Goal: Check status: Check status

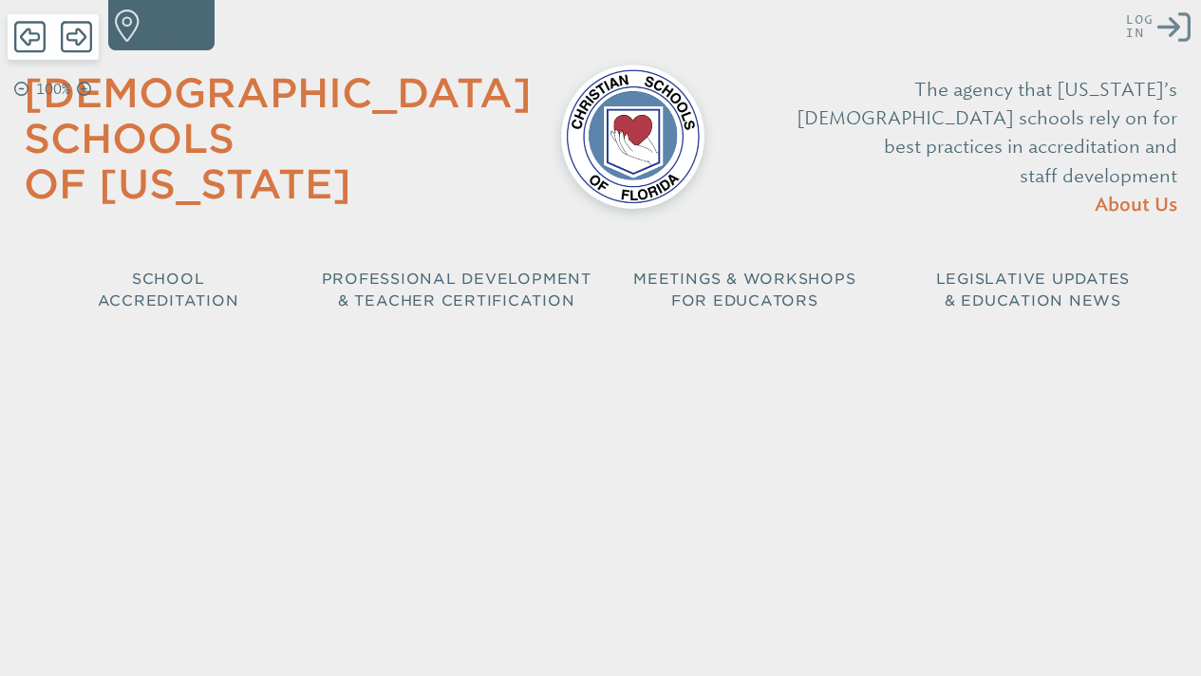
click at [1181, 31] on icon "Log in or Create Account" at bounding box center [1173, 26] width 32 height 32
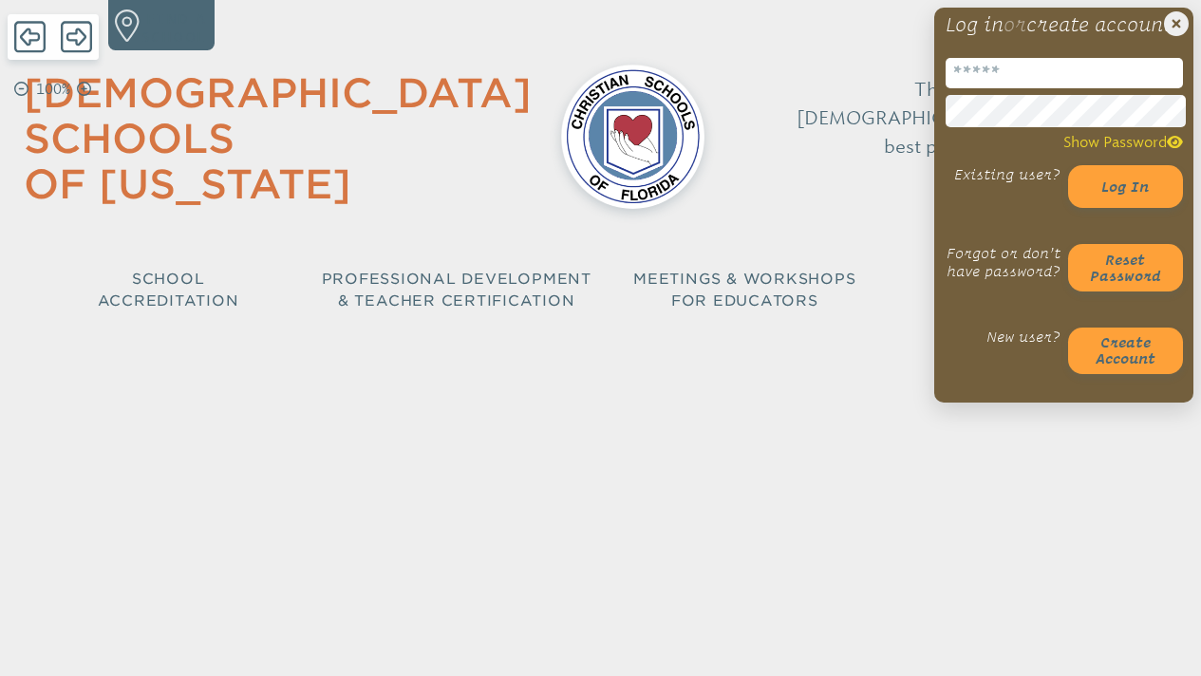
click at [1096, 88] on input "email" at bounding box center [1063, 73] width 237 height 30
type input "**********"
click at [1118, 209] on button "Log in" at bounding box center [1125, 187] width 115 height 44
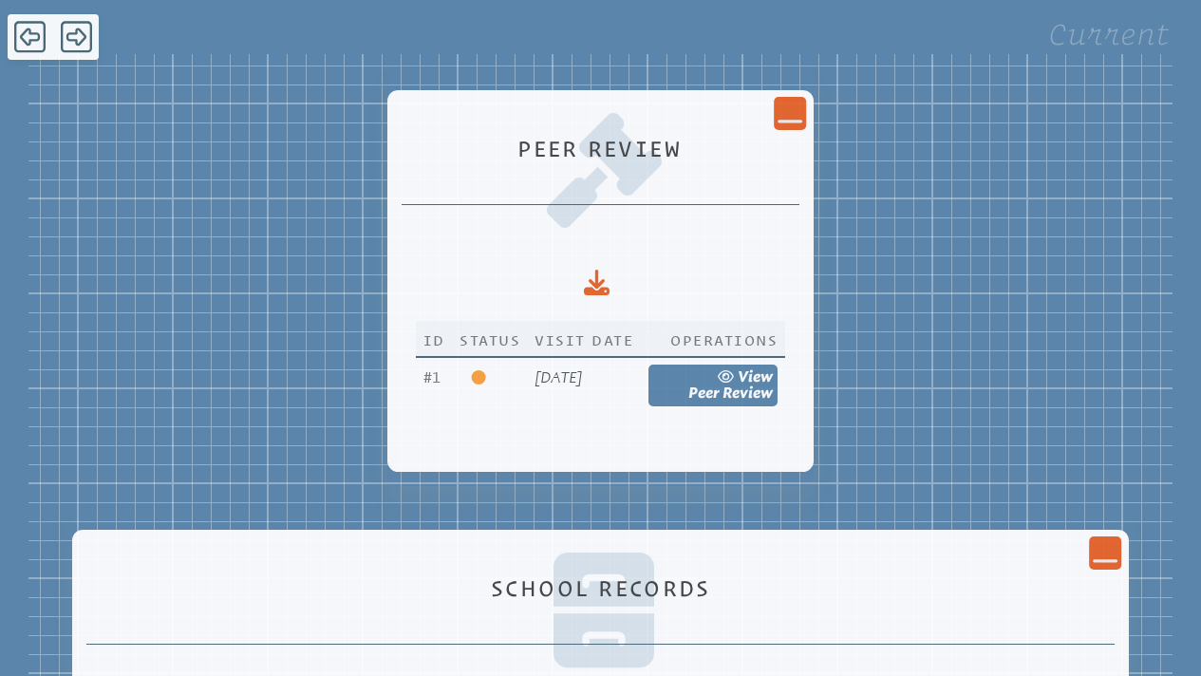
scroll to position [352, 0]
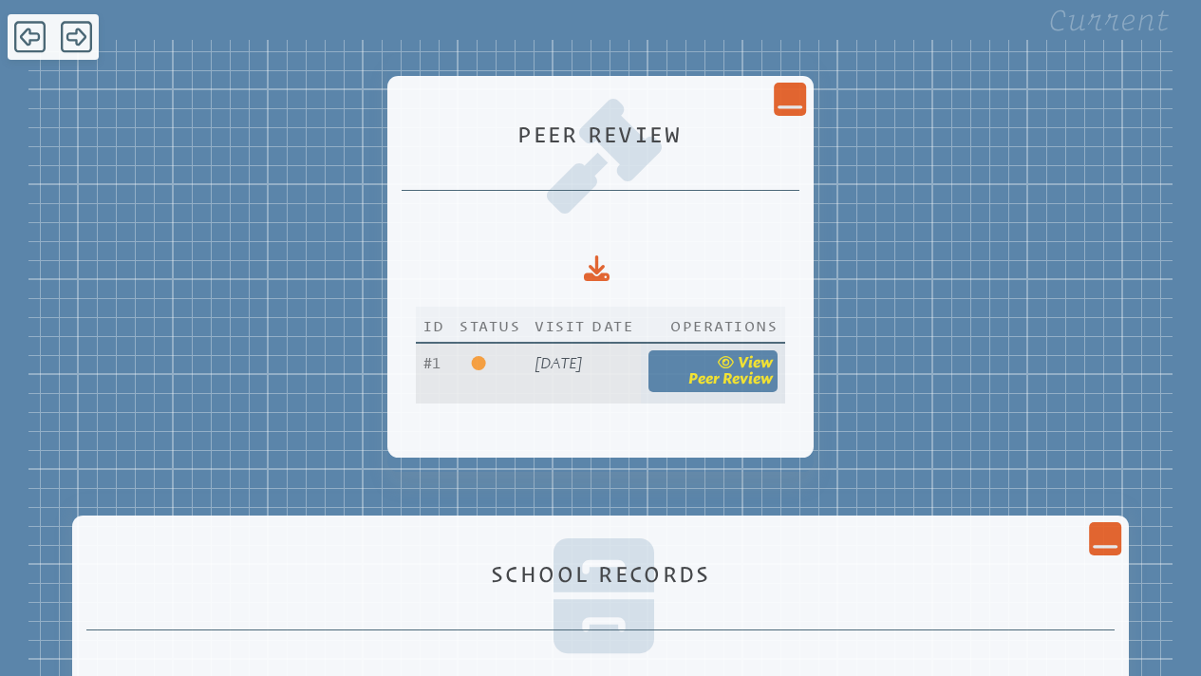
click at [761, 369] on span "Peer Review" at bounding box center [730, 378] width 84 height 18
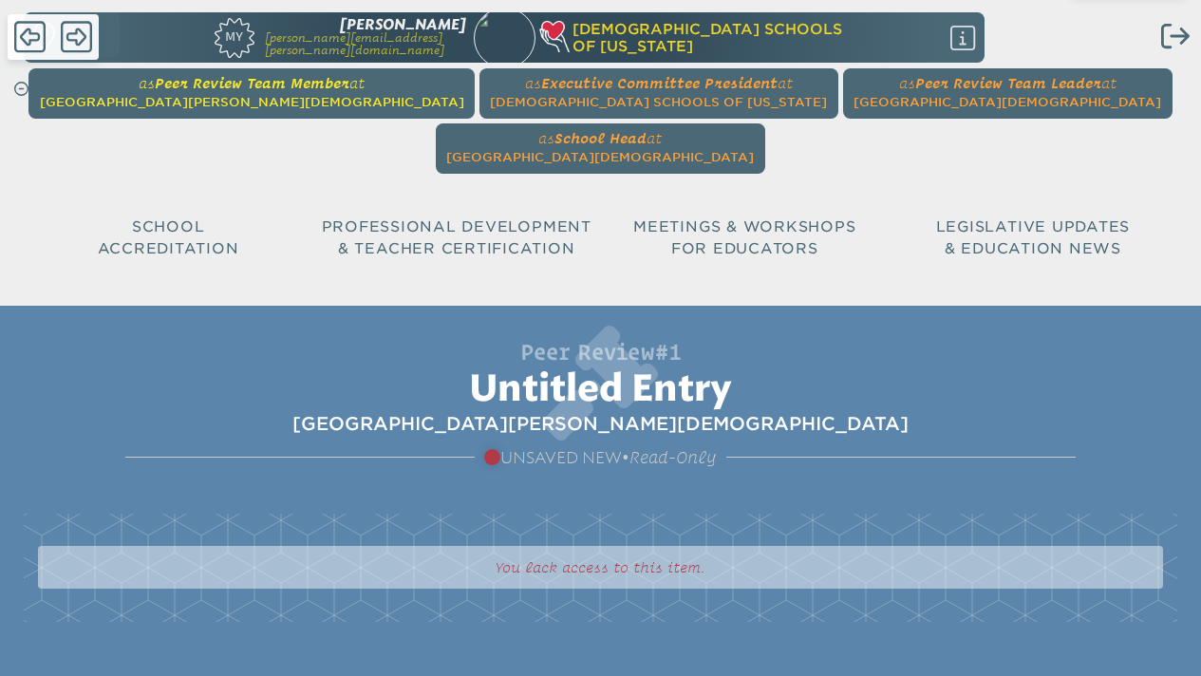
click at [199, 91] on span "Peer Review Team Member" at bounding box center [252, 82] width 195 height 17
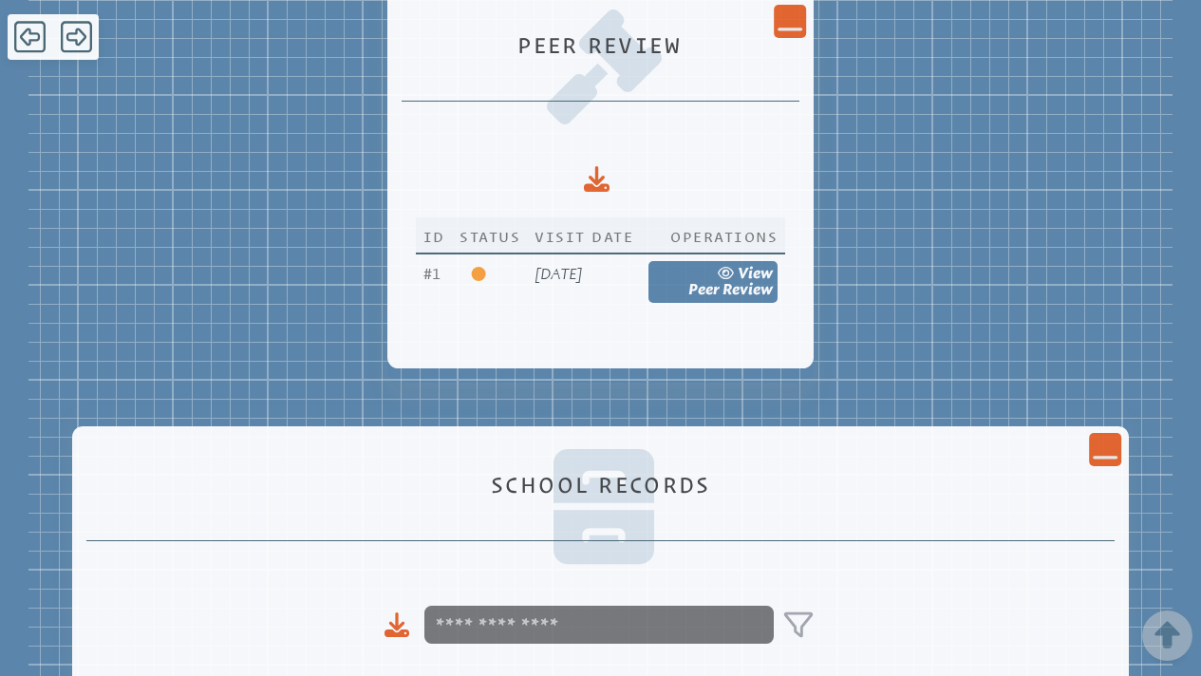
scroll to position [301, 0]
